Goal: Information Seeking & Learning: Learn about a topic

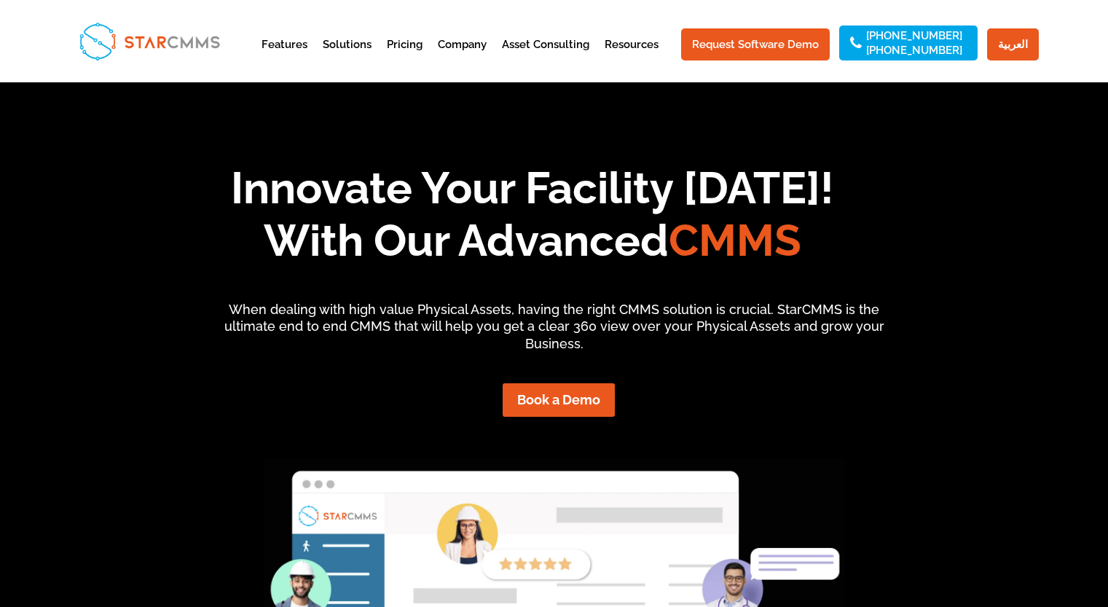
scroll to position [11, 12]
click at [418, 47] on link "Pricing" at bounding box center [405, 57] width 36 height 36
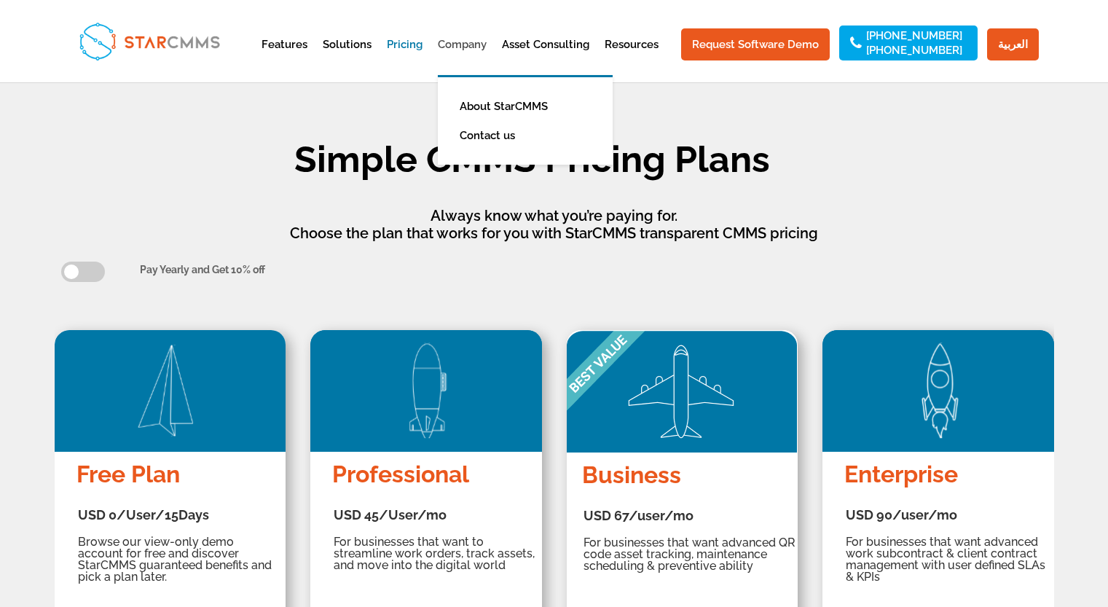
click at [473, 44] on link "Company" at bounding box center [462, 57] width 49 height 36
click at [488, 106] on link "About StarCMMS" at bounding box center [536, 106] width 168 height 29
